Goal: Task Accomplishment & Management: Complete application form

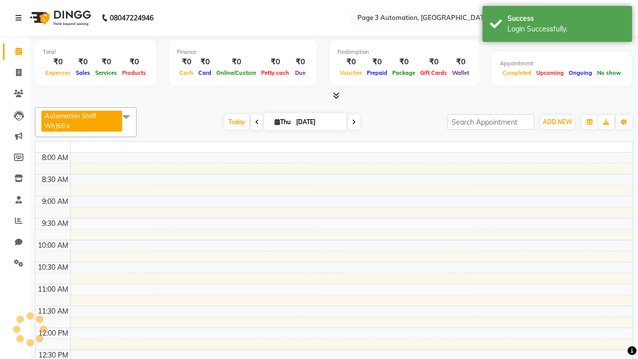
select select "en"
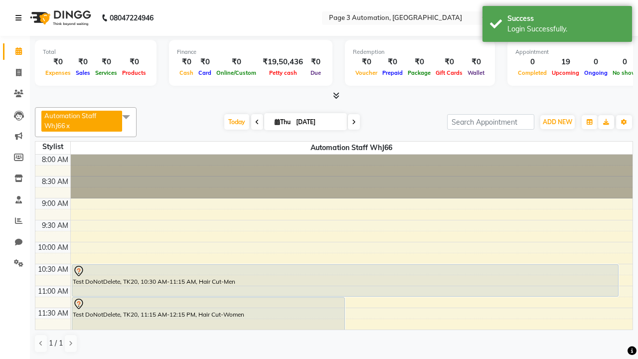
click at [20, 18] on icon at bounding box center [18, 17] width 6 height 7
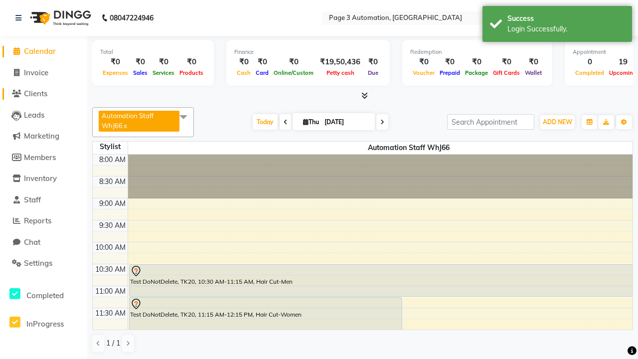
click at [43, 94] on span "Clients" at bounding box center [35, 93] width 23 height 9
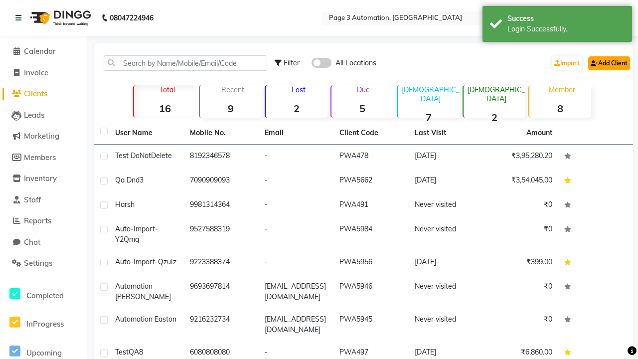
click at [609, 63] on link "Add Client" at bounding box center [610, 63] width 42 height 14
select select "22"
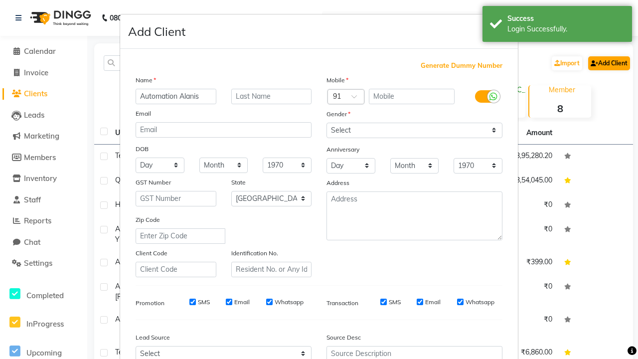
type input "Automation Alanis"
type input "9853113579"
type input "[EMAIL_ADDRESS][DOMAIN_NAME]"
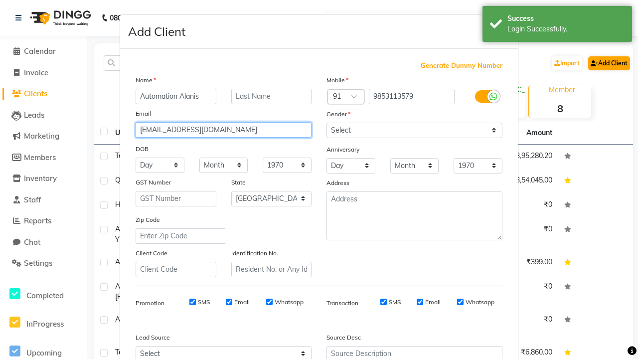
select select "male"
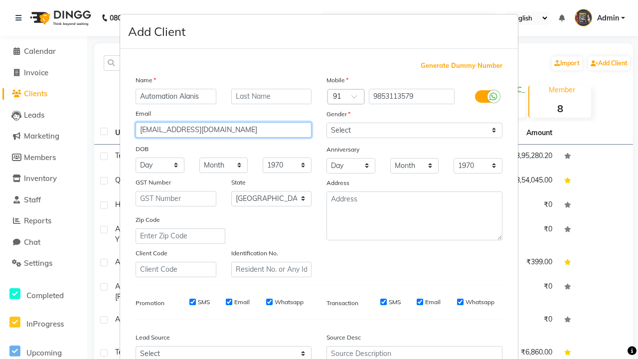
type input "[EMAIL_ADDRESS][DOMAIN_NAME]"
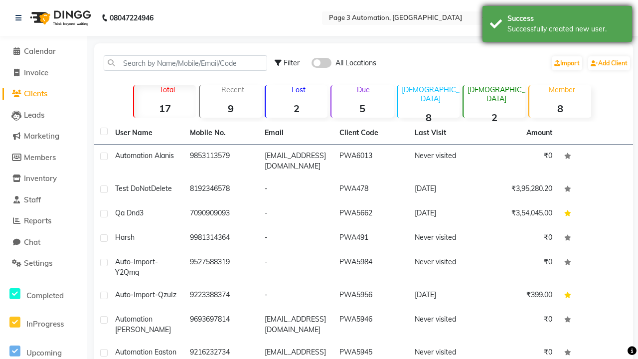
click at [558, 25] on div "Successfully created new user." at bounding box center [566, 29] width 117 height 10
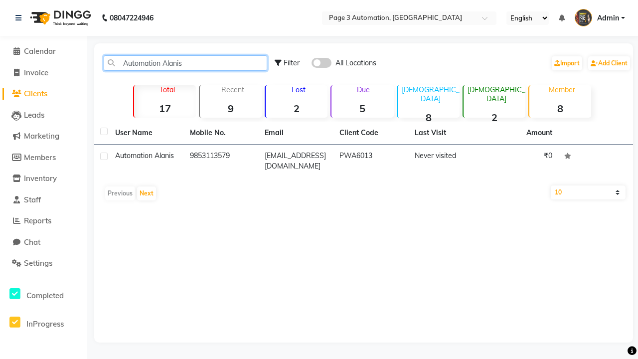
type input "PWA6013"
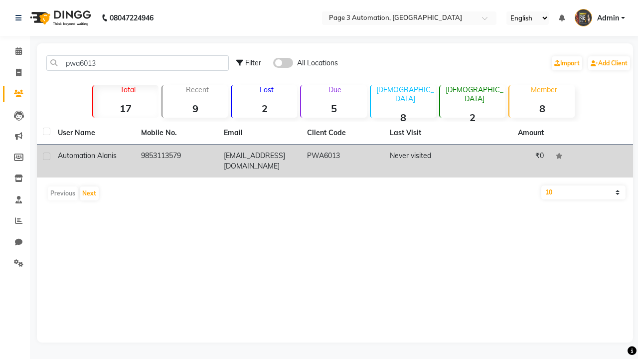
click at [46, 156] on label at bounding box center [46, 156] width 7 height 7
click at [46, 156] on input "checkbox" at bounding box center [46, 157] width 6 height 6
checkbox input "true"
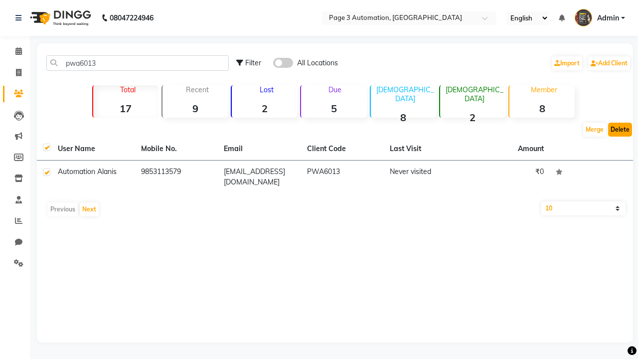
click at [621, 130] on button "Delete" at bounding box center [621, 130] width 24 height 14
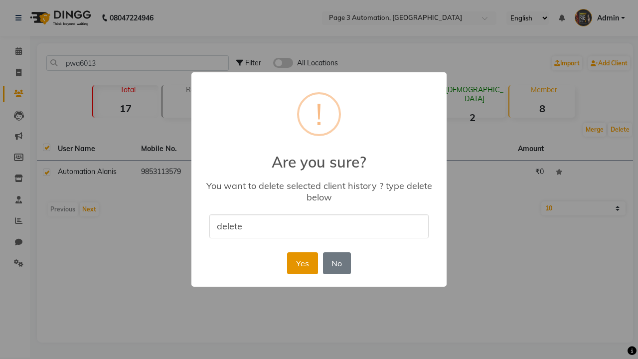
type input "delete"
click at [302, 263] on button "Yes" at bounding box center [302, 263] width 30 height 22
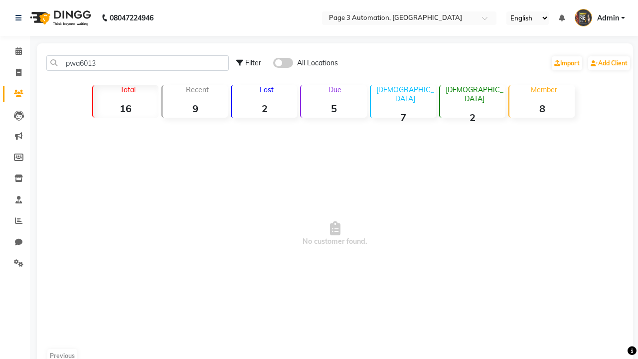
click at [600, 18] on span "Admin" at bounding box center [609, 18] width 22 height 10
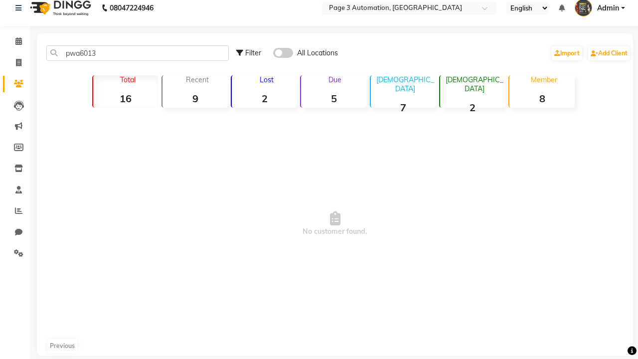
click at [0, 0] on link "Sign out" at bounding box center [0, 0] width 0 height 0
